Goal: Navigation & Orientation: Find specific page/section

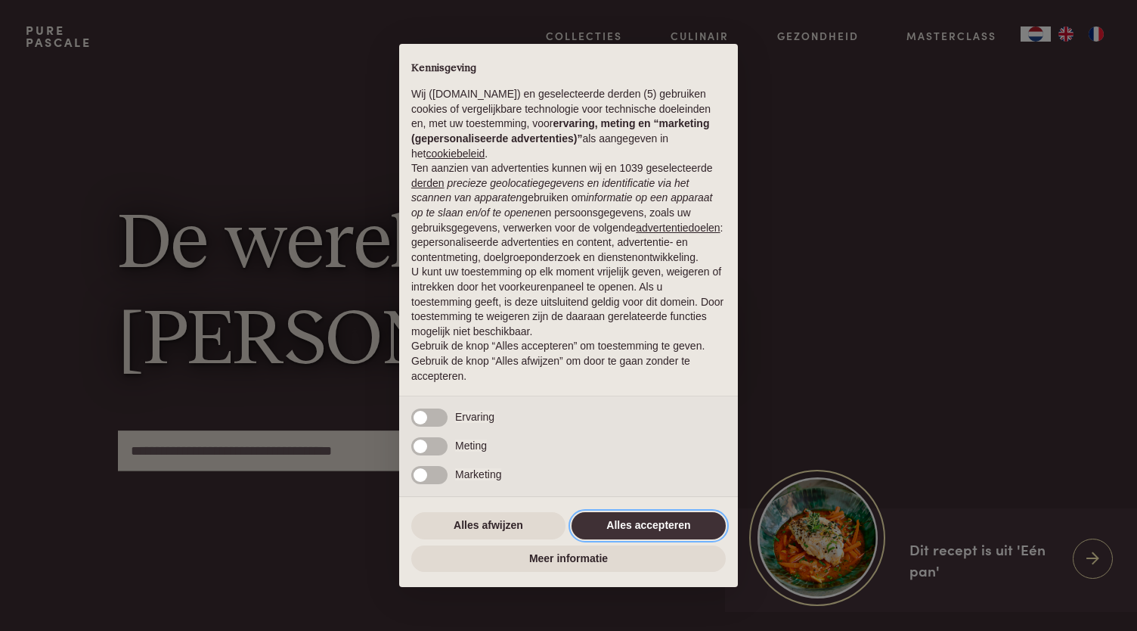
click at [625, 530] on button "Alles accepteren" at bounding box center [649, 525] width 154 height 27
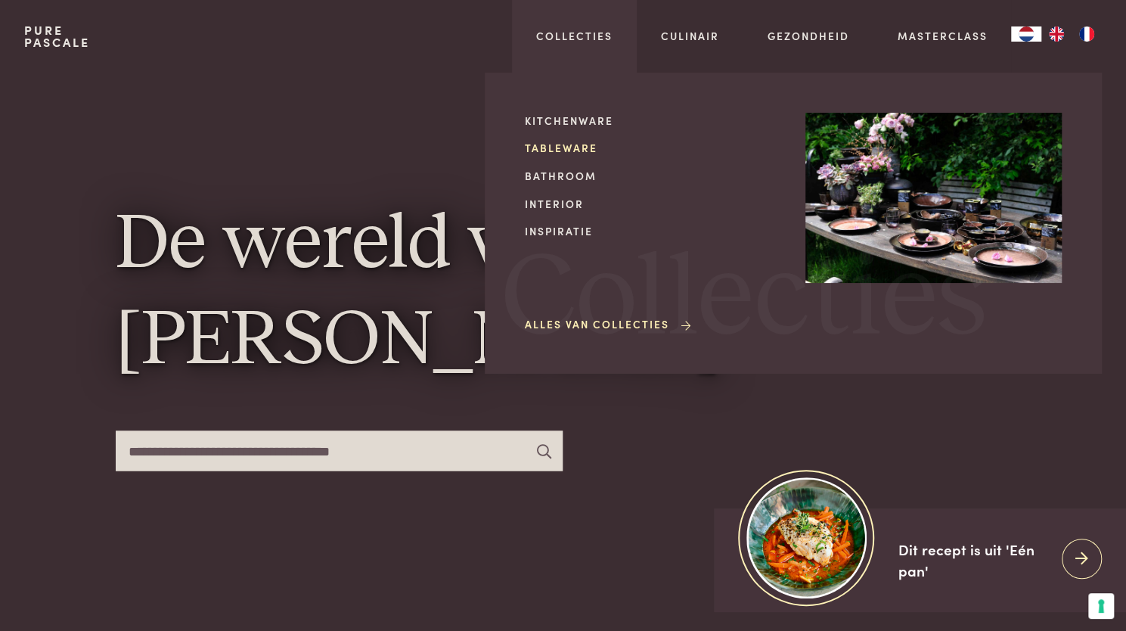
click at [563, 147] on link "Tableware" at bounding box center [653, 148] width 256 height 16
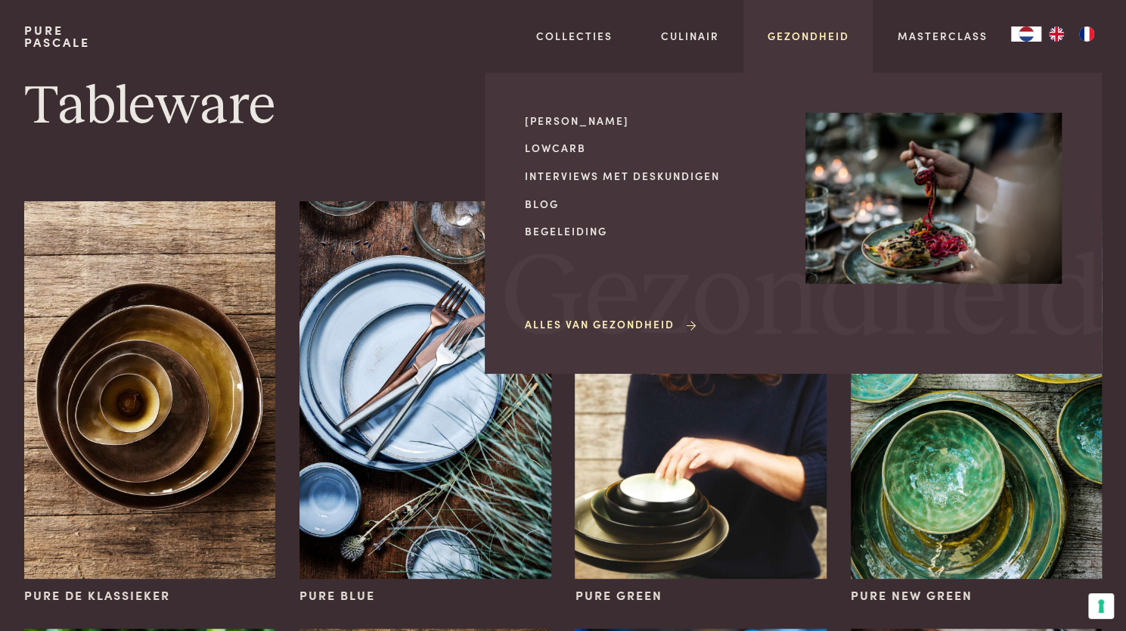
click at [800, 37] on link "Gezondheid" at bounding box center [809, 36] width 82 height 16
